Goal: Transaction & Acquisition: Book appointment/travel/reservation

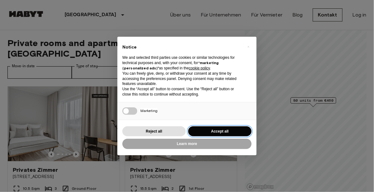
click at [222, 132] on button "Accept all" at bounding box center [219, 131] width 63 height 10
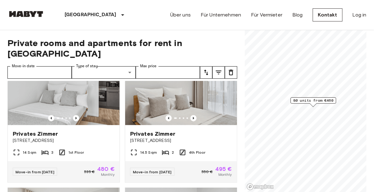
scroll to position [174, 0]
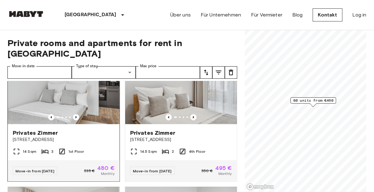
click at [62, 129] on div "Privates Zimmer" at bounding box center [64, 132] width 102 height 7
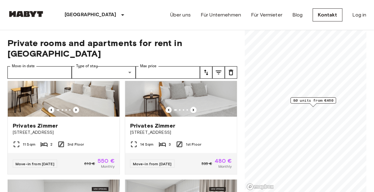
scroll to position [0, 0]
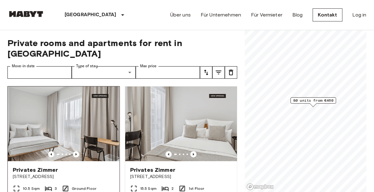
click at [47, 166] on span "Privates Zimmer" at bounding box center [35, 169] width 45 height 7
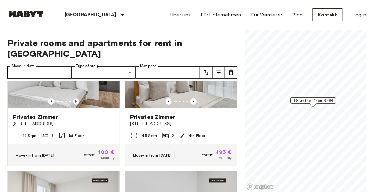
scroll to position [190, 0]
click at [53, 113] on span "Privates Zimmer" at bounding box center [35, 116] width 45 height 7
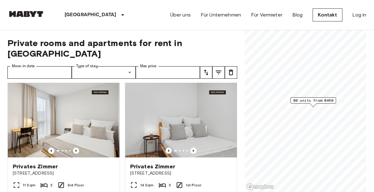
scroll to position [279, 0]
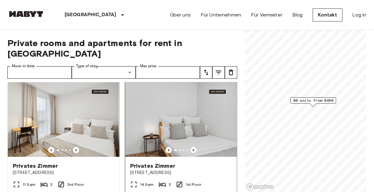
click at [135, 180] on icon at bounding box center [133, 183] width 7 height 7
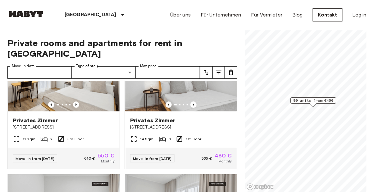
scroll to position [324, 0]
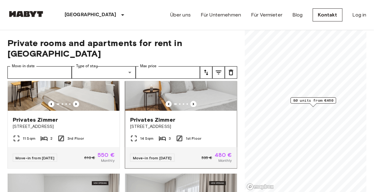
click at [196, 123] on span "[STREET_ADDRESS]" at bounding box center [181, 126] width 102 height 6
click at [22, 134] on div "11 Sqm" at bounding box center [24, 137] width 23 height 7
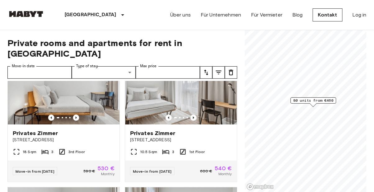
scroll to position [449, 0]
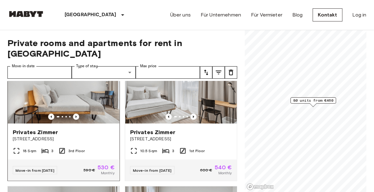
click at [75, 136] on span "[STREET_ADDRESS]" at bounding box center [64, 139] width 102 height 6
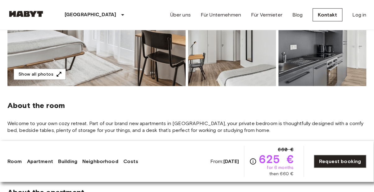
scroll to position [167, 0]
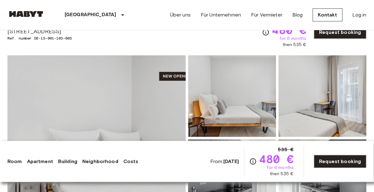
scroll to position [32, 0]
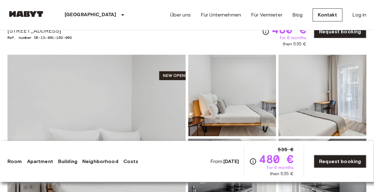
click at [139, 109] on img at bounding box center [96, 137] width 178 height 165
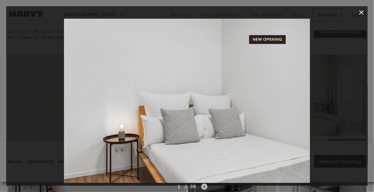
click at [204, 187] on icon "Next image" at bounding box center [204, 186] width 1 height 2
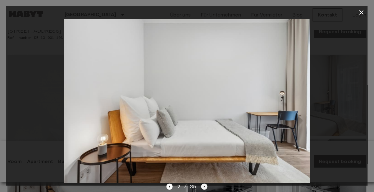
click at [204, 187] on icon "Next image" at bounding box center [204, 186] width 1 height 2
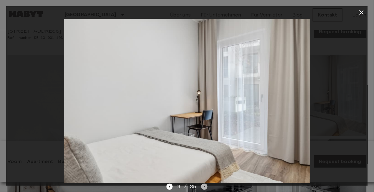
click at [204, 186] on icon "Next image" at bounding box center [204, 186] width 1 height 2
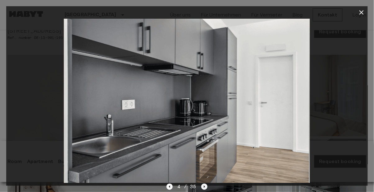
click at [204, 187] on icon "Next image" at bounding box center [204, 186] width 1 height 2
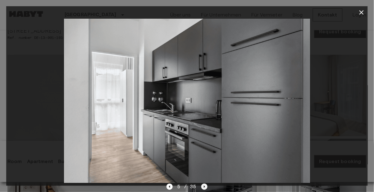
click at [204, 187] on icon "Next image" at bounding box center [204, 186] width 1 height 2
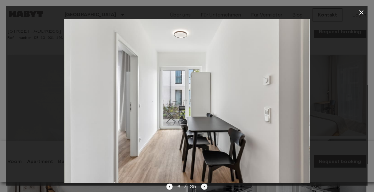
click at [204, 186] on icon "Next image" at bounding box center [204, 186] width 1 height 2
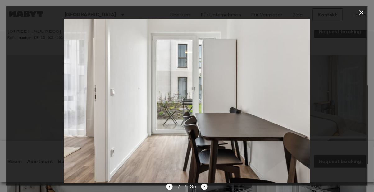
click at [204, 187] on icon "Next image" at bounding box center [204, 186] width 1 height 2
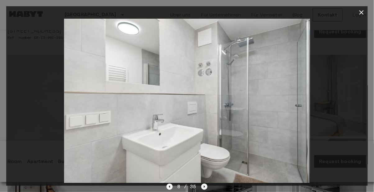
click at [204, 187] on icon "Next image" at bounding box center [204, 186] width 1 height 2
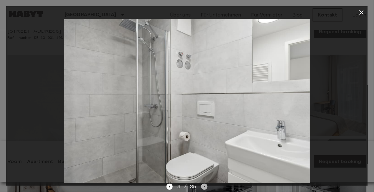
click at [204, 186] on icon "Next image" at bounding box center [204, 186] width 1 height 2
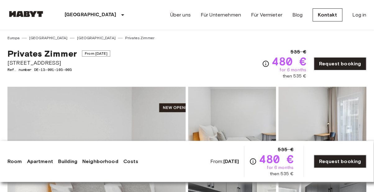
click at [130, 113] on img at bounding box center [96, 169] width 178 height 165
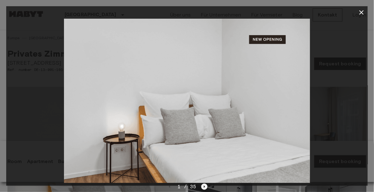
click at [206, 186] on icon "Next image" at bounding box center [204, 186] width 6 height 6
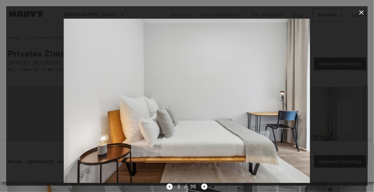
click at [204, 186] on icon "Next image" at bounding box center [204, 186] width 1 height 2
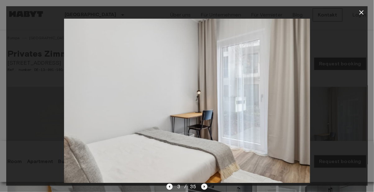
click at [204, 186] on icon "Next image" at bounding box center [204, 186] width 1 height 2
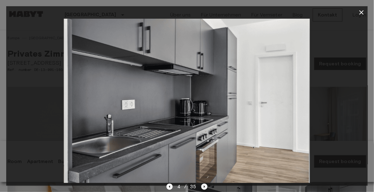
click at [206, 186] on icon "Next image" at bounding box center [204, 186] width 6 height 6
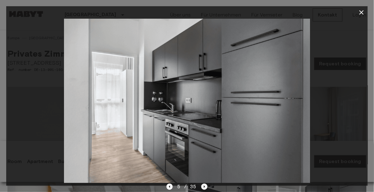
click at [204, 185] on icon "Next image" at bounding box center [204, 186] width 6 height 6
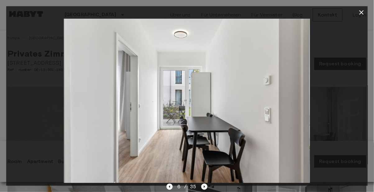
click at [204, 185] on icon "Next image" at bounding box center [204, 186] width 6 height 6
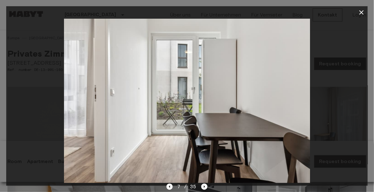
click at [360, 15] on icon "button" at bounding box center [361, 12] width 7 height 7
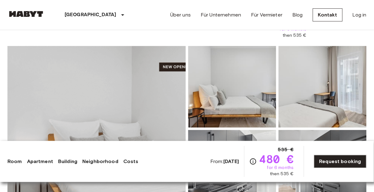
scroll to position [41, 0]
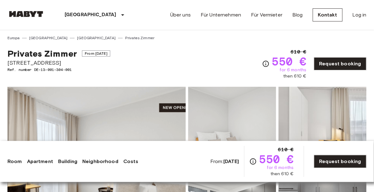
click at [127, 114] on img at bounding box center [96, 169] width 178 height 165
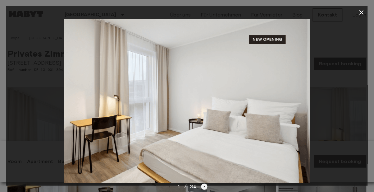
click at [204, 186] on icon "Next image" at bounding box center [204, 186] width 1 height 2
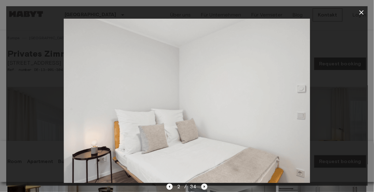
click at [204, 186] on icon "Next image" at bounding box center [204, 186] width 1 height 2
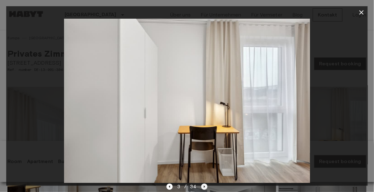
click at [204, 186] on icon "Next image" at bounding box center [204, 186] width 1 height 2
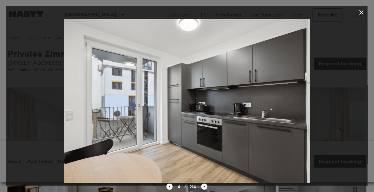
click at [204, 185] on icon "Next image" at bounding box center [204, 186] width 6 height 6
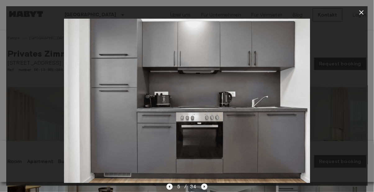
click at [204, 186] on icon "Next image" at bounding box center [204, 186] width 1 height 2
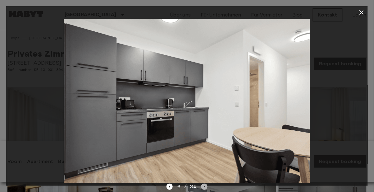
click at [204, 186] on icon "Next image" at bounding box center [204, 186] width 1 height 2
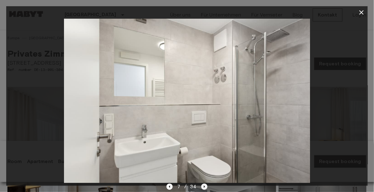
click at [204, 185] on icon "Next image" at bounding box center [204, 186] width 6 height 6
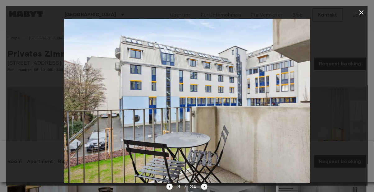
click at [204, 186] on icon "Next image" at bounding box center [204, 186] width 1 height 2
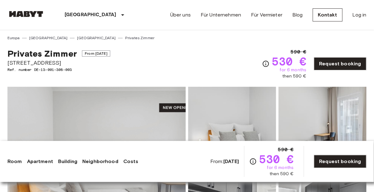
click at [126, 115] on img at bounding box center [96, 169] width 178 height 165
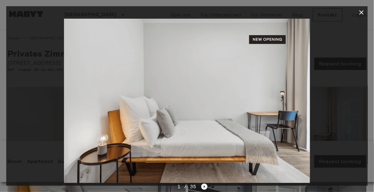
click at [206, 187] on icon "Next image" at bounding box center [204, 186] width 6 height 6
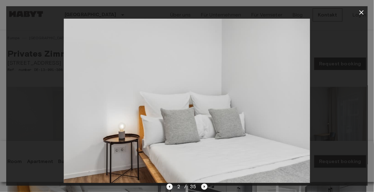
click at [206, 186] on icon "Next image" at bounding box center [204, 186] width 6 height 6
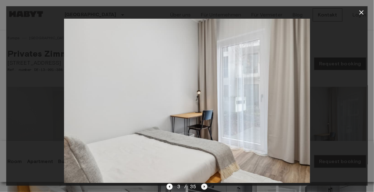
click at [206, 186] on icon "Next image" at bounding box center [204, 186] width 6 height 6
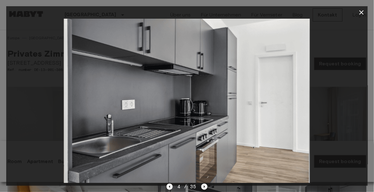
click at [204, 186] on icon "Next image" at bounding box center [204, 186] width 1 height 2
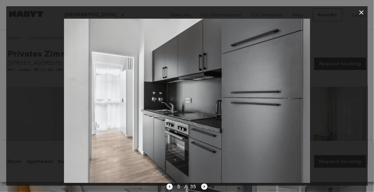
click at [205, 187] on icon "Next image" at bounding box center [204, 186] width 6 height 6
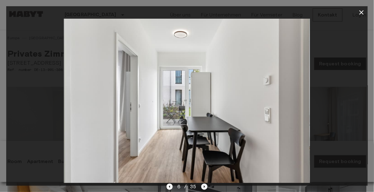
click at [204, 186] on icon "Next image" at bounding box center [204, 186] width 1 height 2
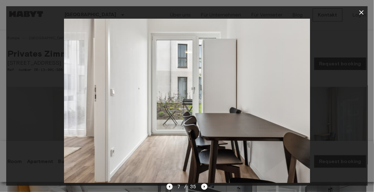
click at [360, 16] on button "button" at bounding box center [361, 12] width 12 height 12
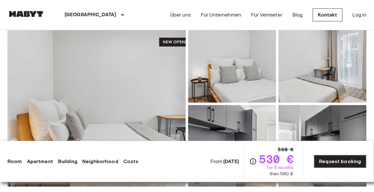
scroll to position [67, 0]
